Goal: Transaction & Acquisition: Purchase product/service

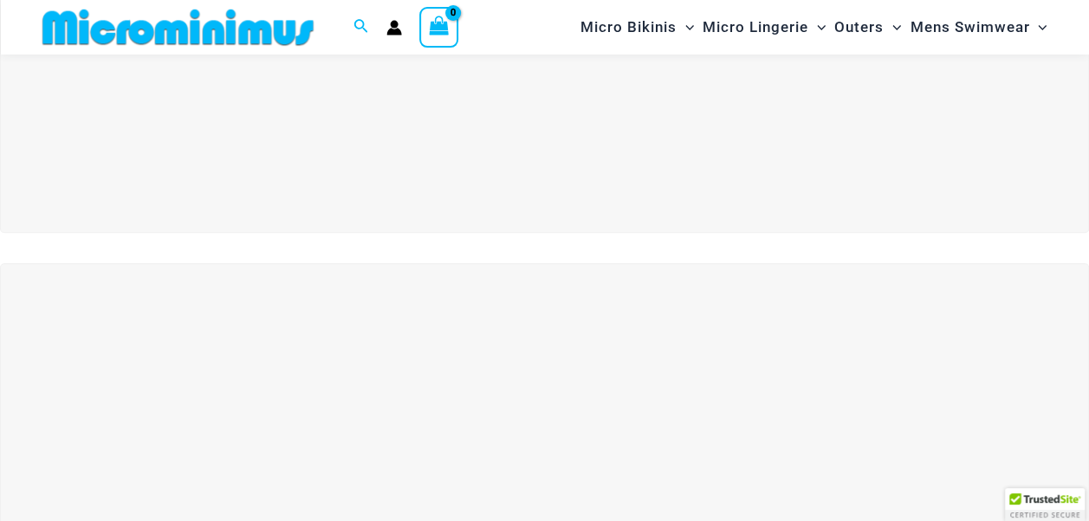
scroll to position [504, 0]
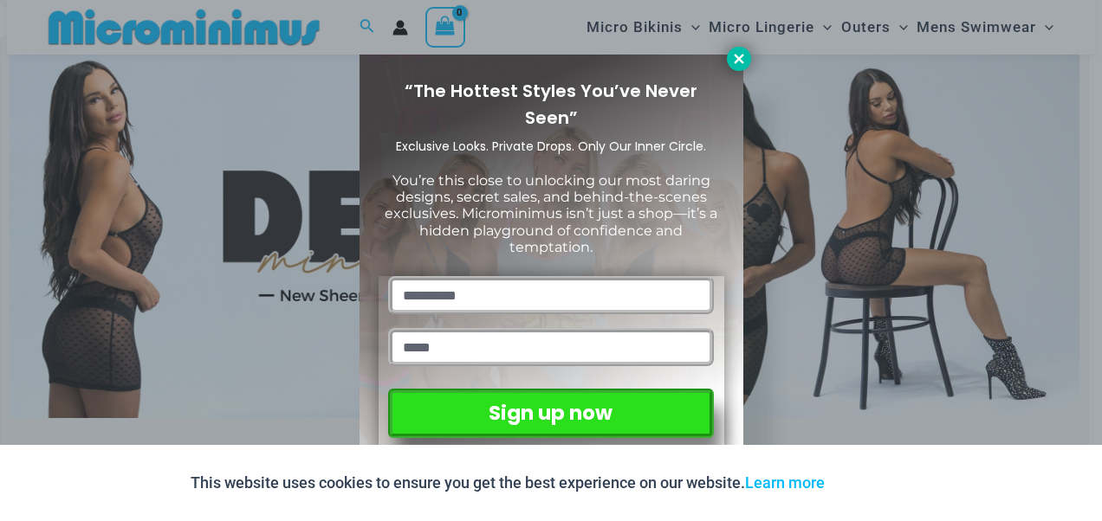
click at [734, 61] on icon at bounding box center [739, 59] width 10 height 10
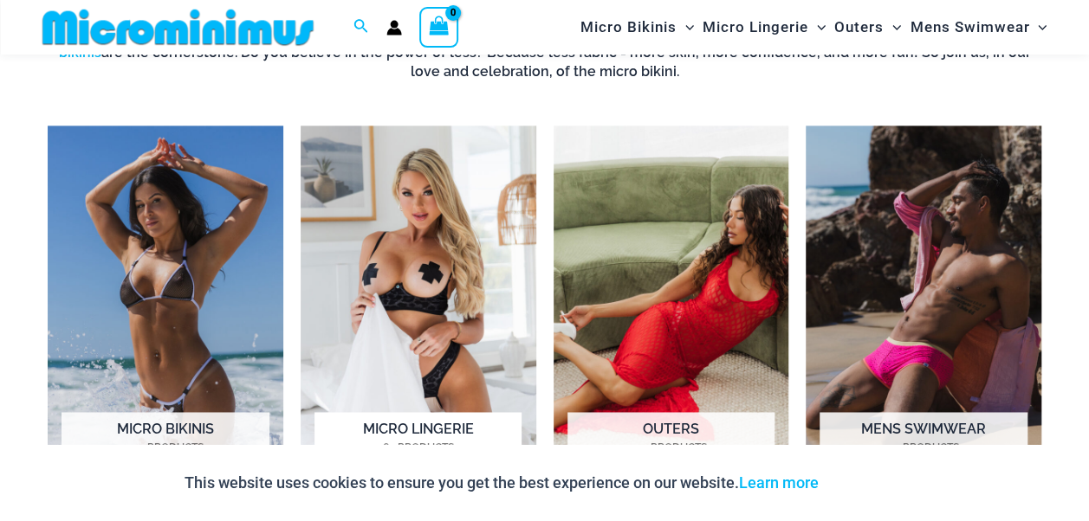
scroll to position [1197, 0]
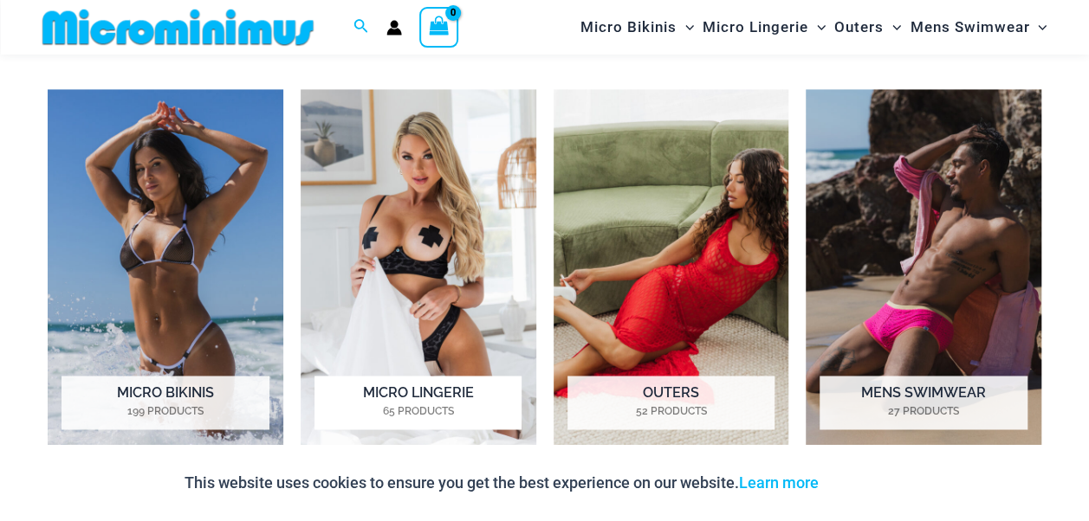
click at [431, 210] on img "Visit product category Micro Lingerie" at bounding box center [419, 271] width 236 height 365
click at [691, 196] on img "Visit product category Outers" at bounding box center [671, 271] width 236 height 365
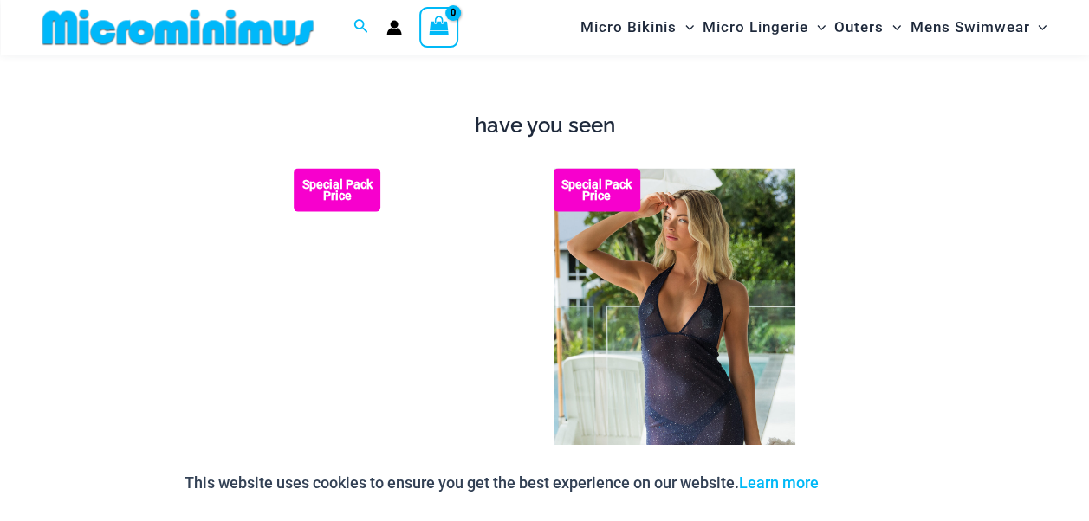
scroll to position [1803, 0]
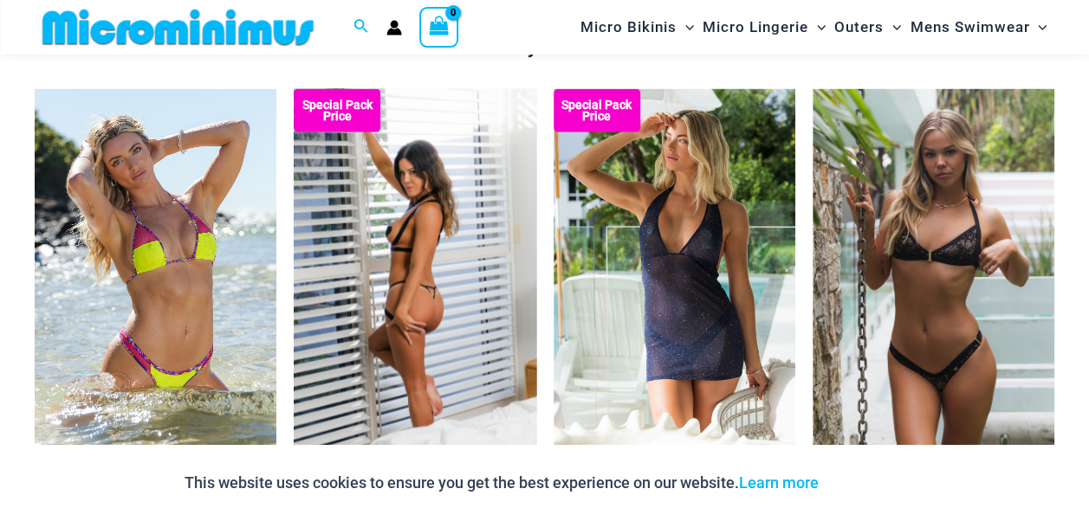
drag, startPoint x: 450, startPoint y: 132, endPoint x: 433, endPoint y: 125, distance: 19.0
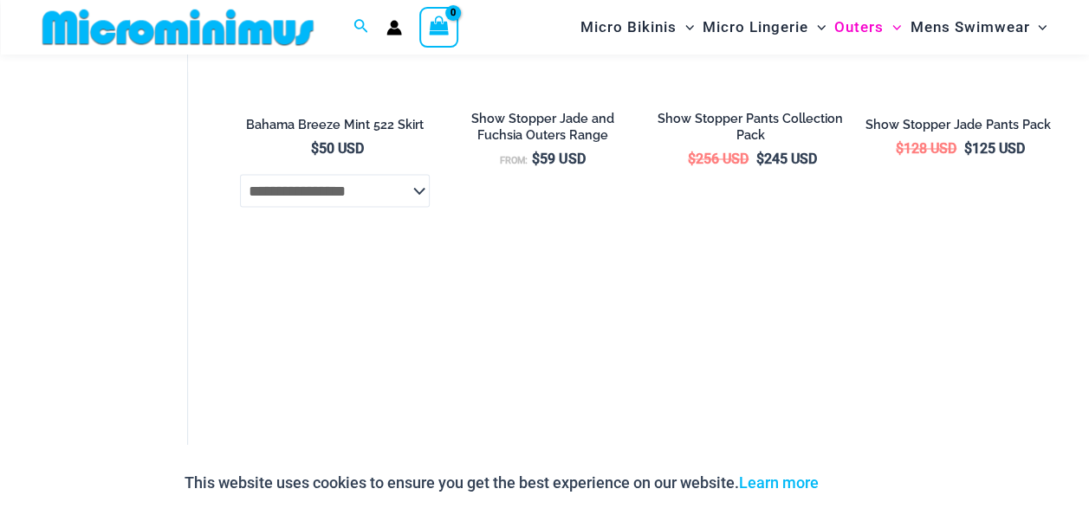
scroll to position [1732, 0]
